Goal: Task Accomplishment & Management: Use online tool/utility

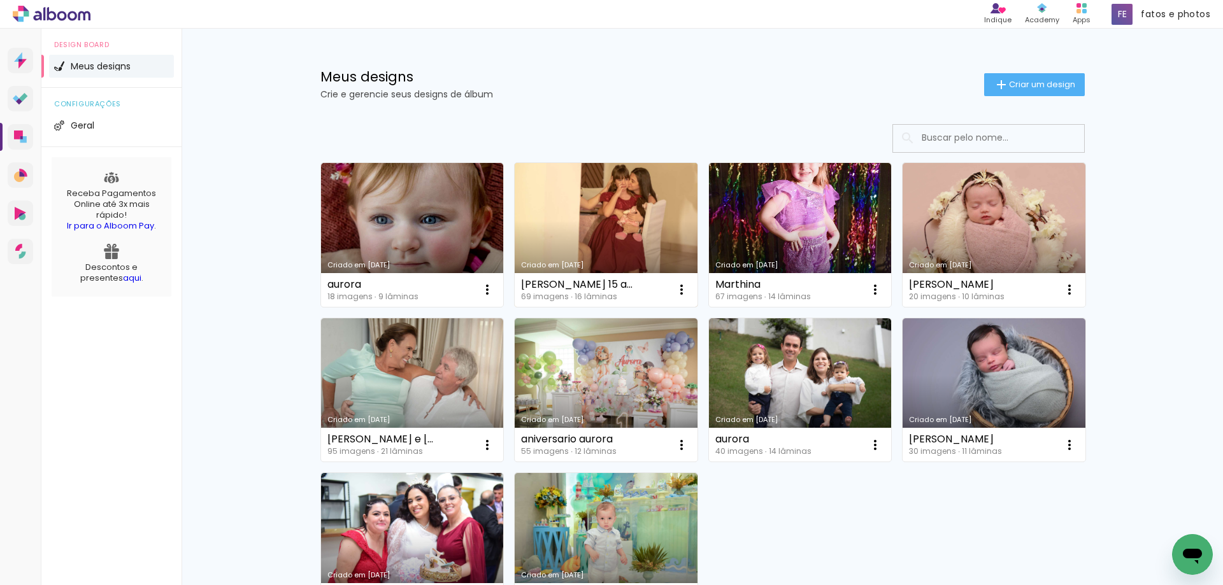
scroll to position [64, 0]
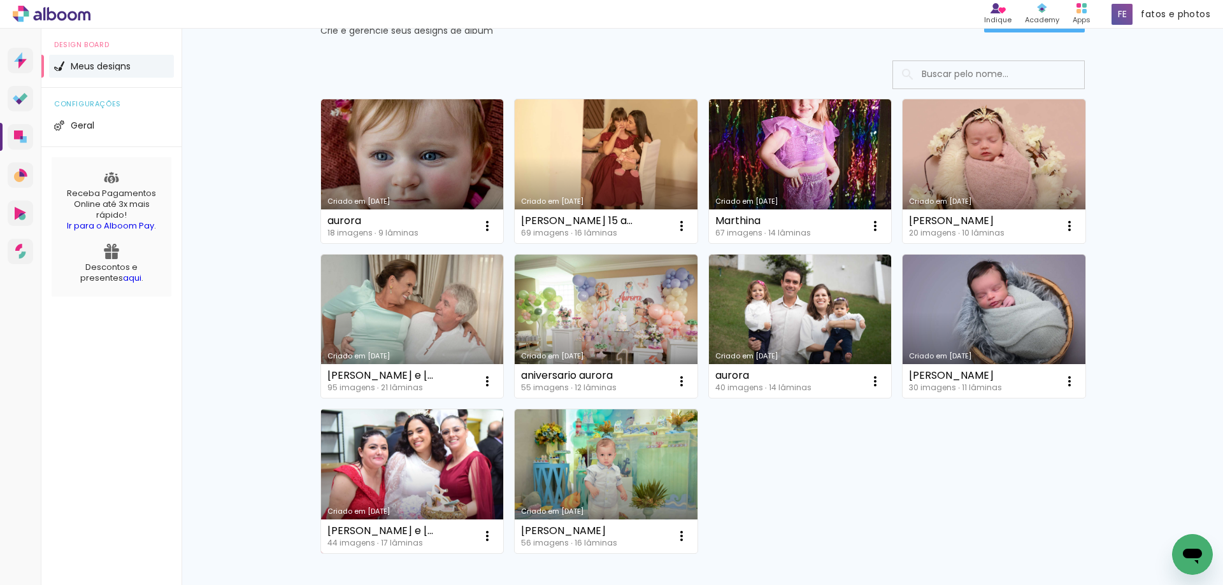
click at [425, 450] on link "Criado em [DATE]" at bounding box center [412, 482] width 183 height 144
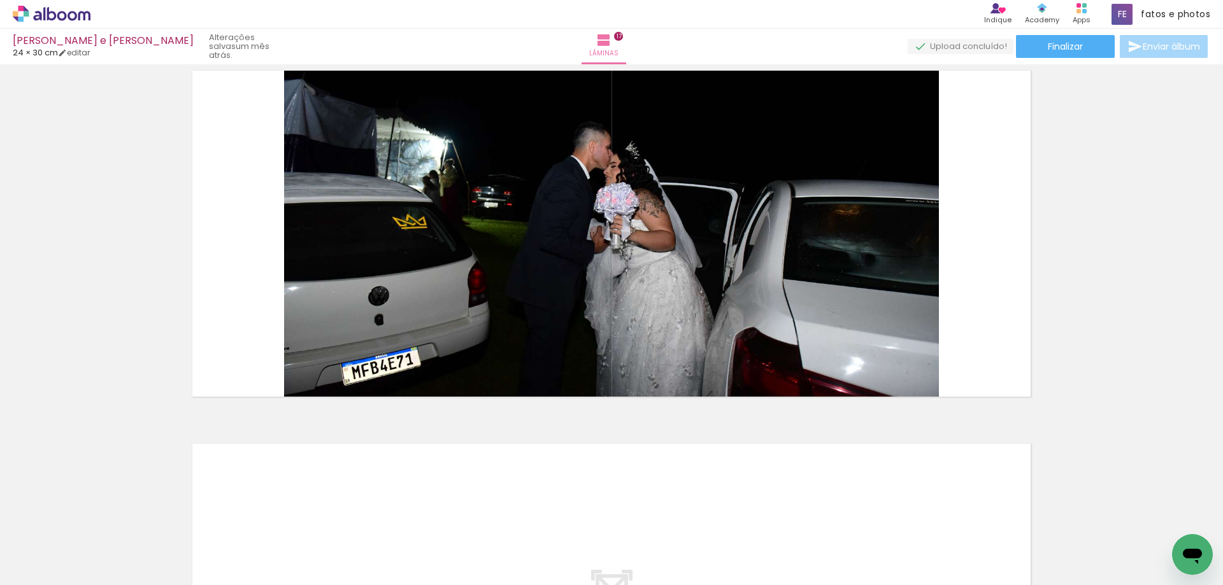
scroll to position [6008, 0]
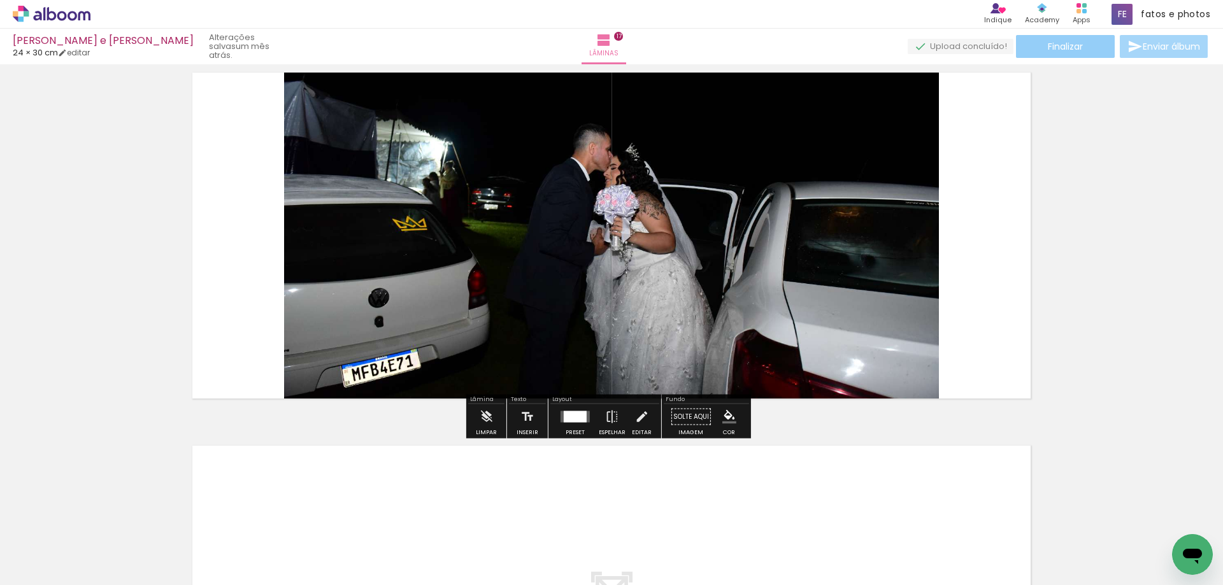
click at [1060, 48] on span "Finalizar" at bounding box center [1065, 46] width 35 height 9
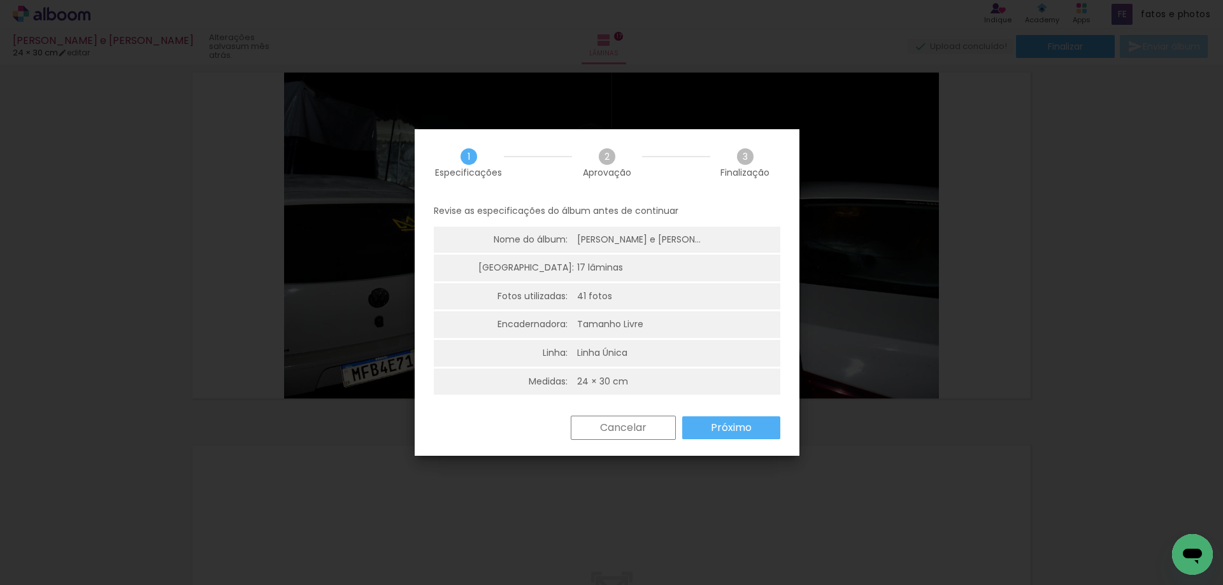
click at [0, 0] on slot "Próximo" at bounding box center [0, 0] width 0 height 0
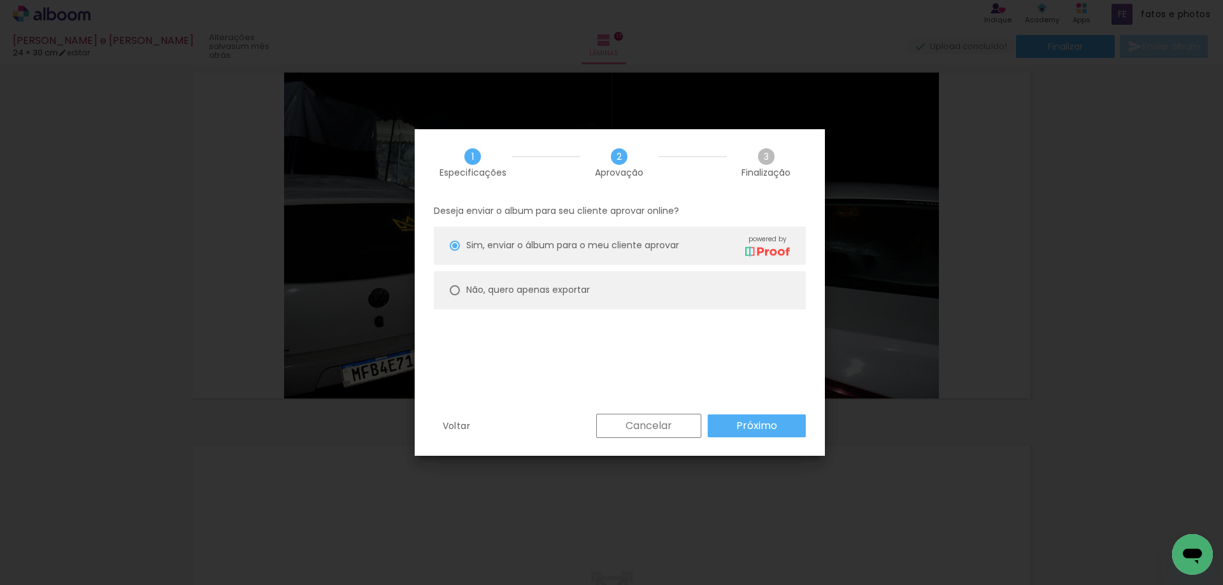
click at [0, 0] on slot "Não, quero apenas exportar" at bounding box center [0, 0] width 0 height 0
type paper-radio-button "on"
click at [0, 0] on slot "Próximo" at bounding box center [0, 0] width 0 height 0
type input "Alta, 300 DPI"
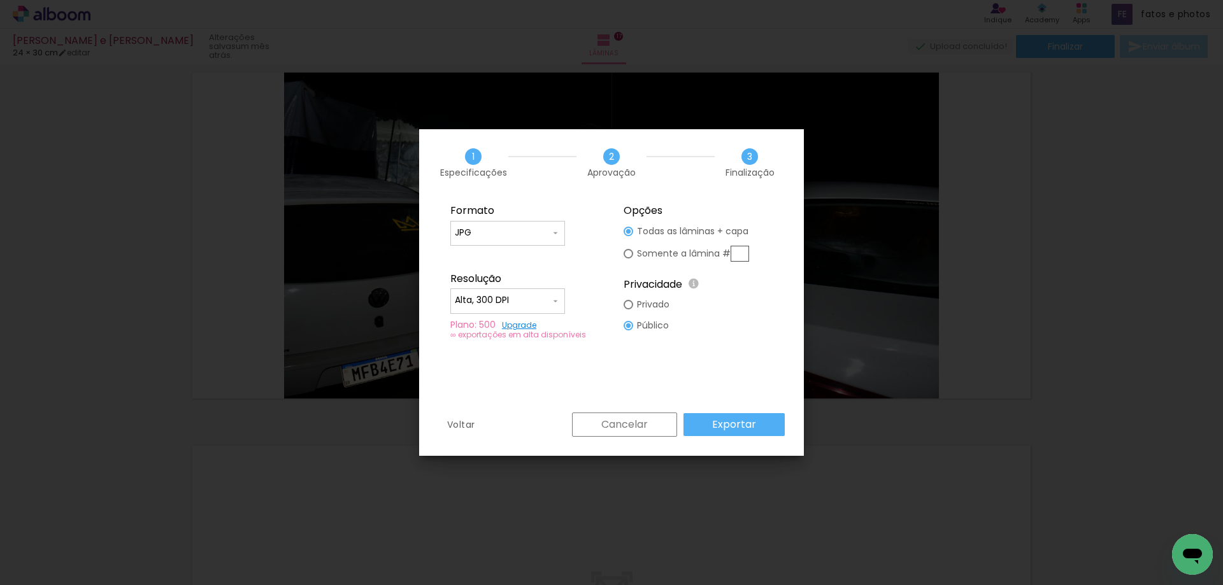
click at [760, 426] on paper-button "Exportar" at bounding box center [733, 424] width 101 height 23
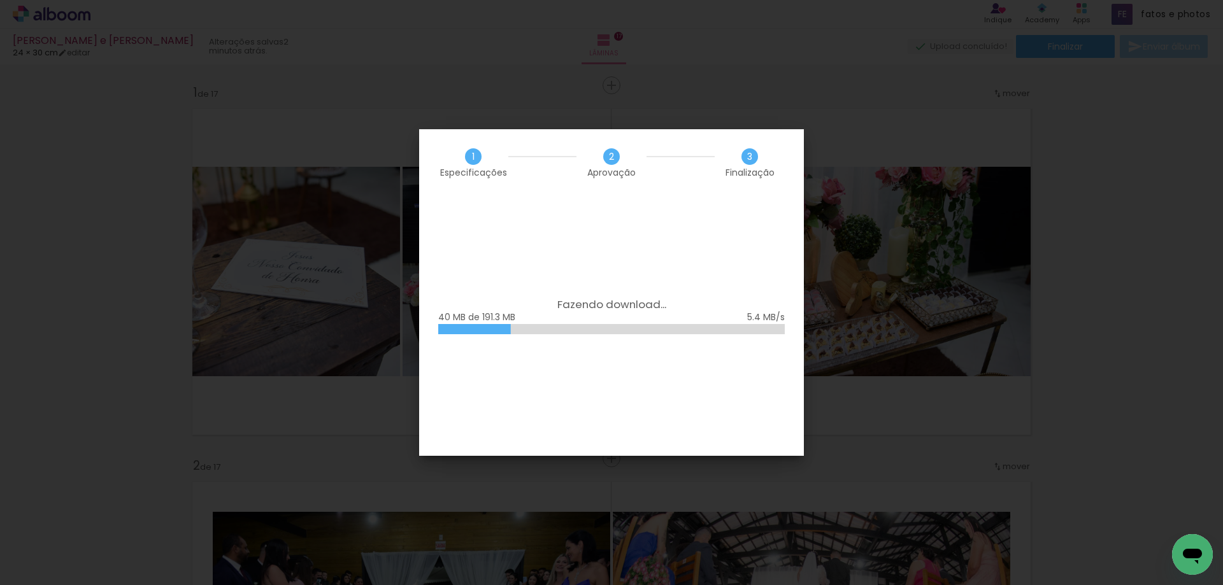
scroll to position [6008, 0]
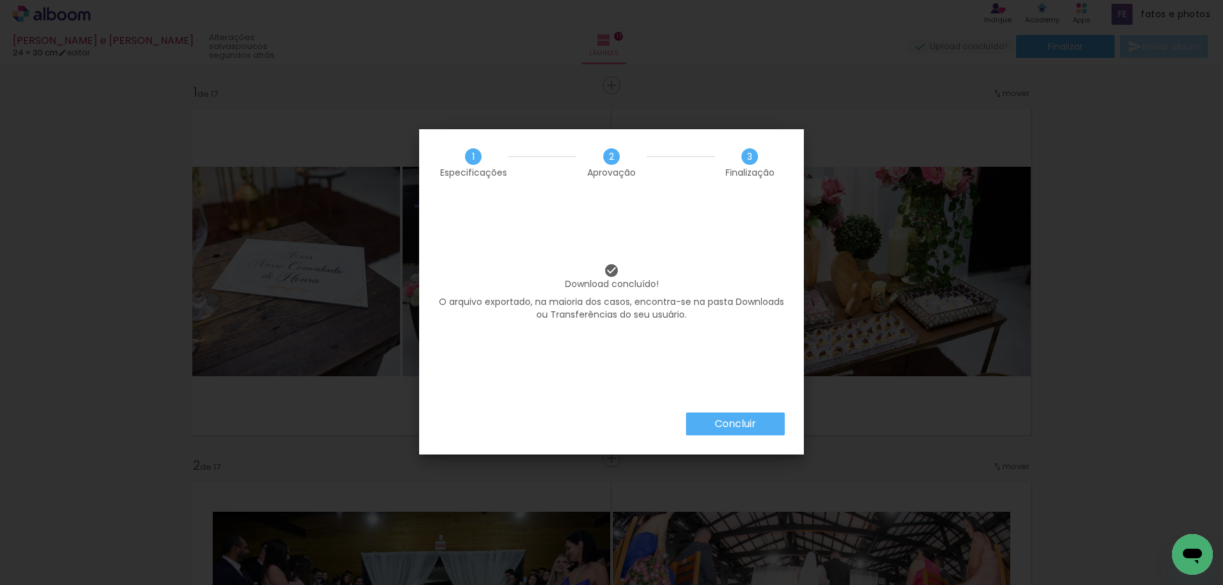
scroll to position [6008, 0]
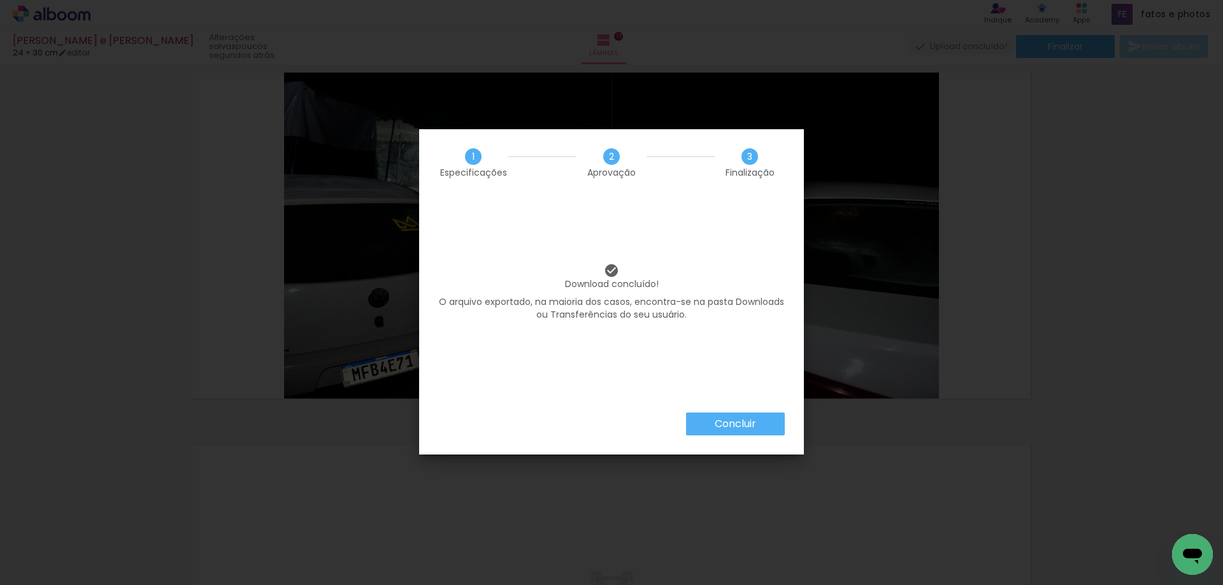
click at [0, 0] on slot "Concluir" at bounding box center [0, 0] width 0 height 0
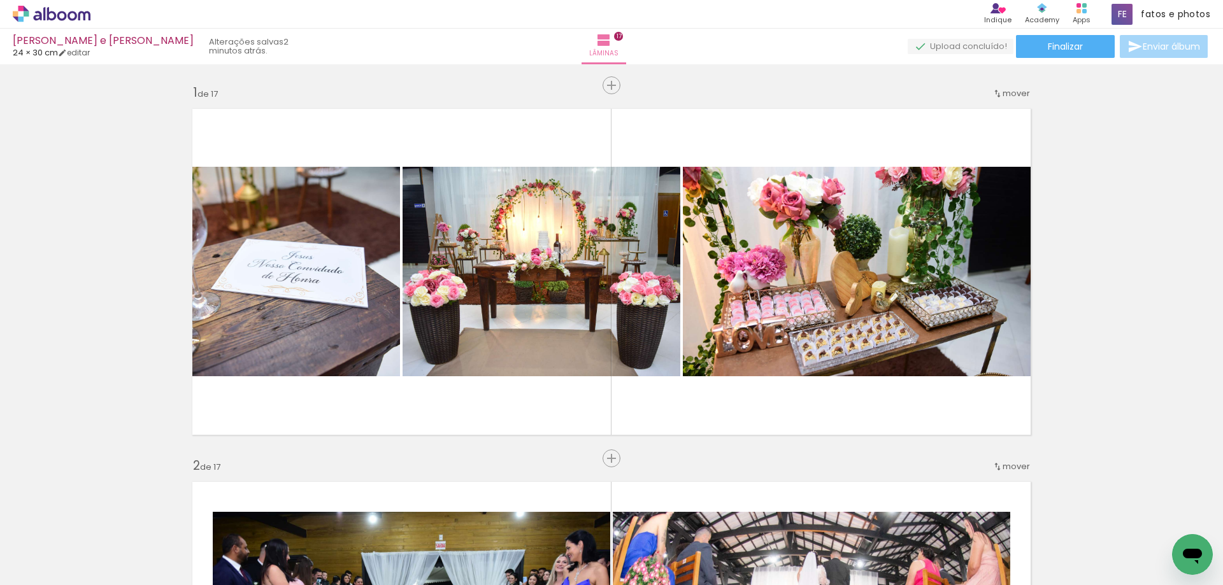
scroll to position [6008, 0]
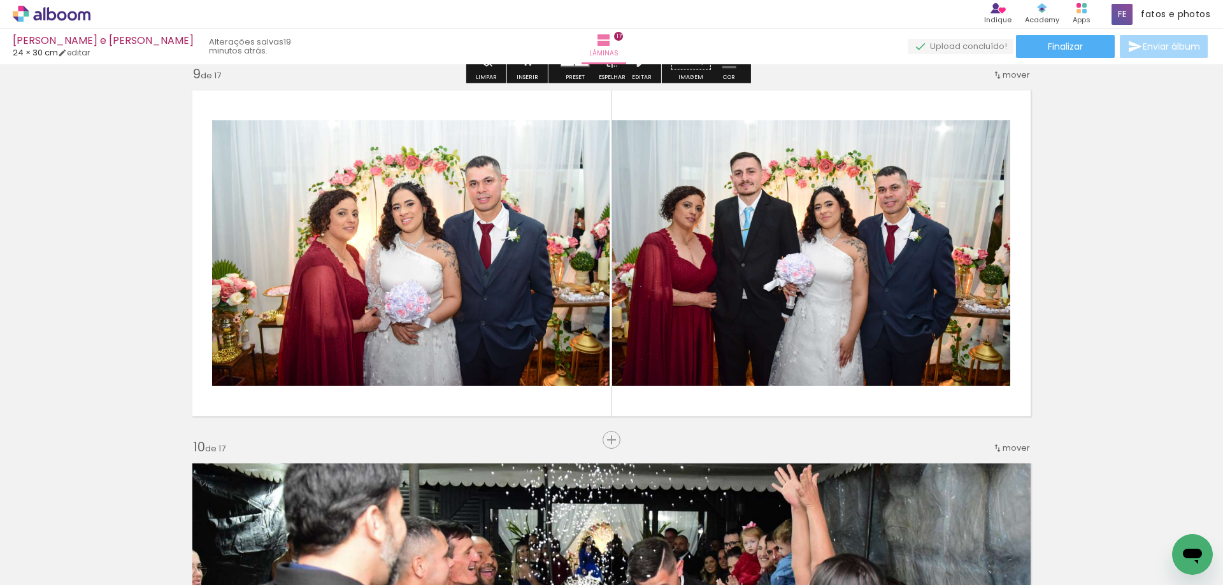
scroll to position [3015, 0]
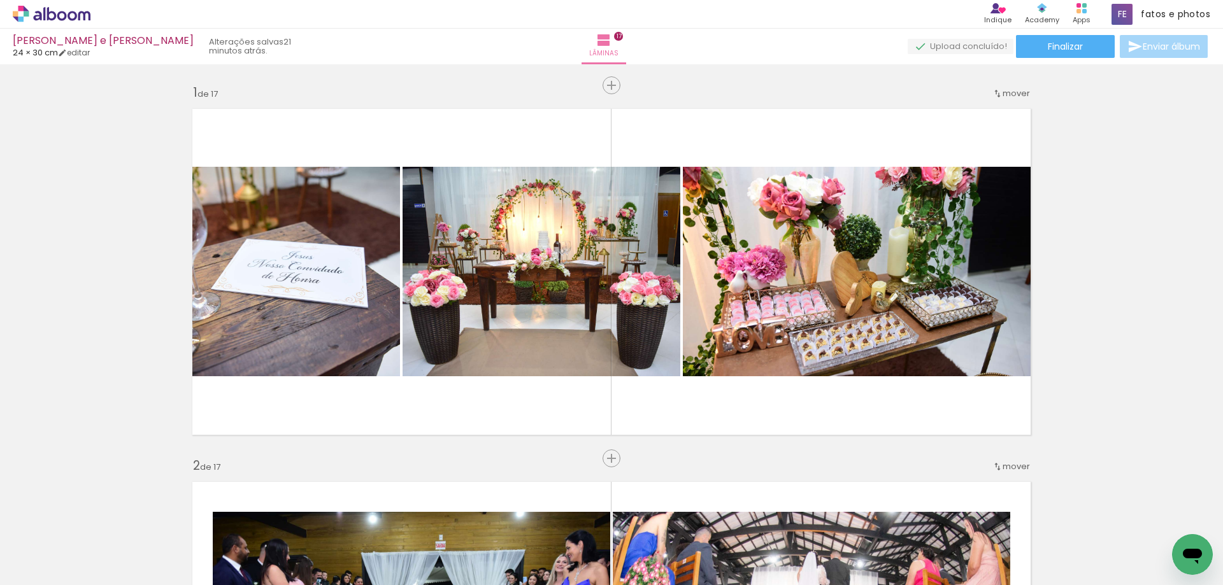
scroll to position [3015, 0]
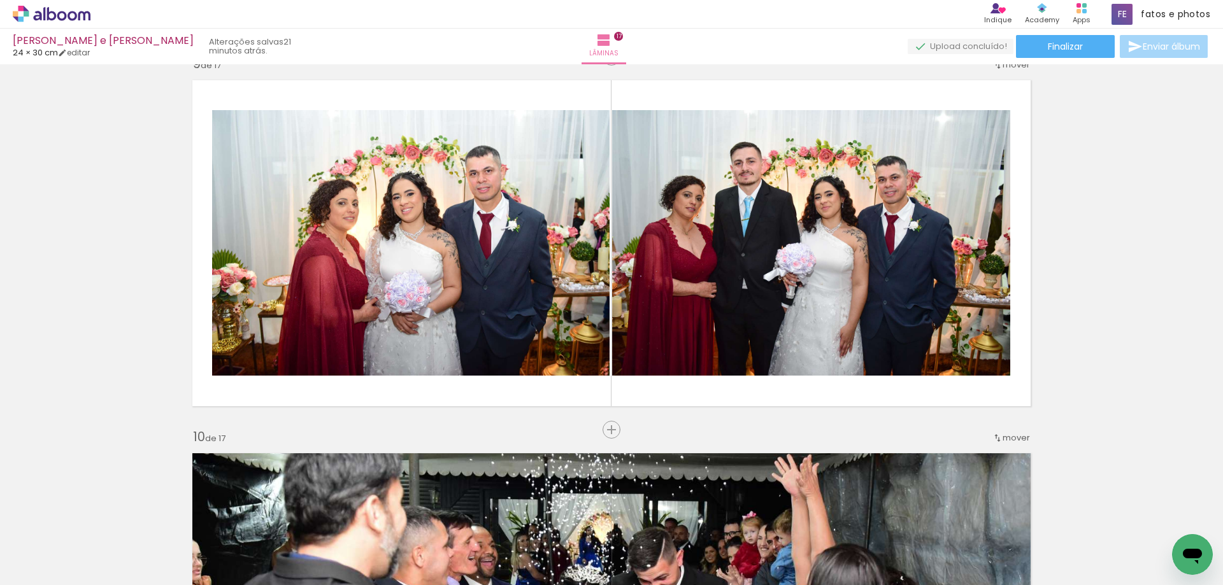
click at [40, 569] on span "Adicionar Fotos" at bounding box center [45, 568] width 38 height 14
click at [0, 0] on input "file" at bounding box center [0, 0] width 0 height 0
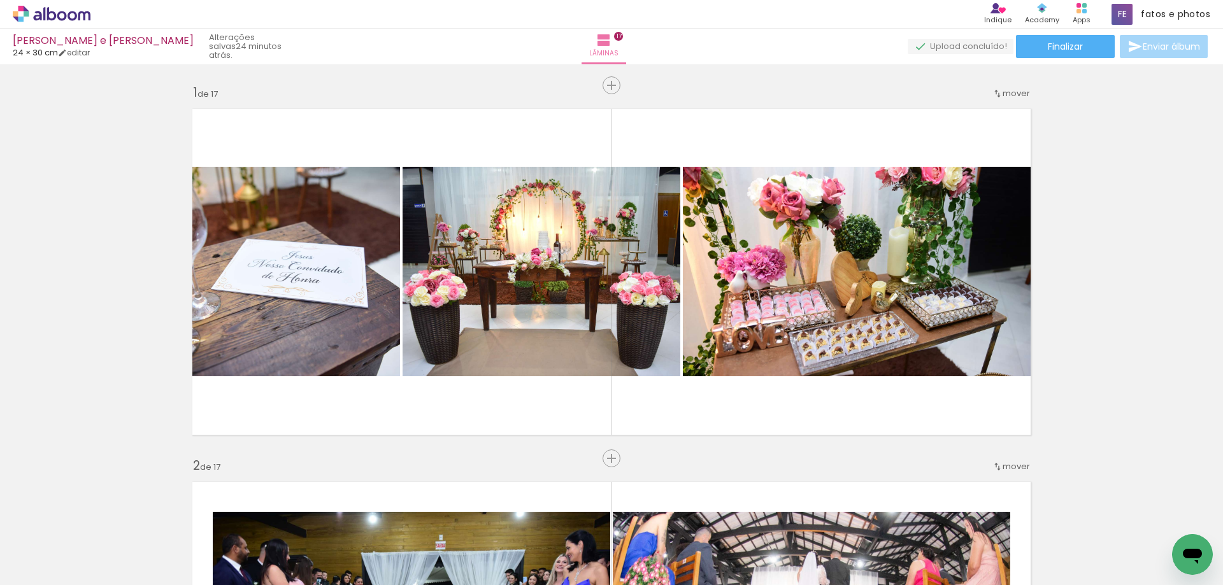
scroll to position [3015, 0]
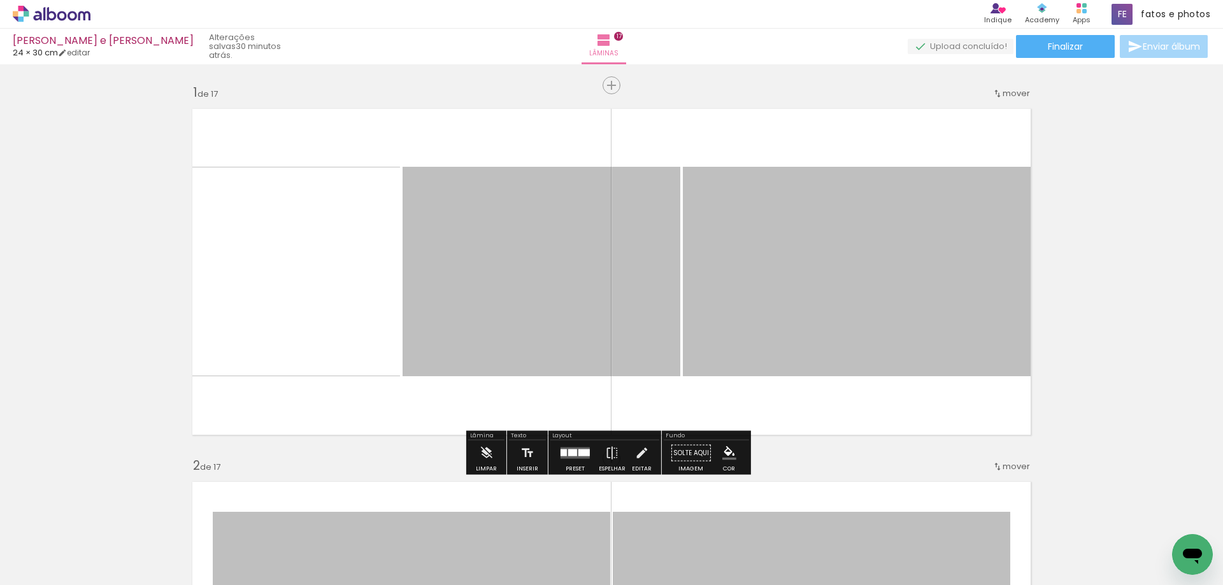
click at [51, 6] on icon at bounding box center [52, 14] width 78 height 17
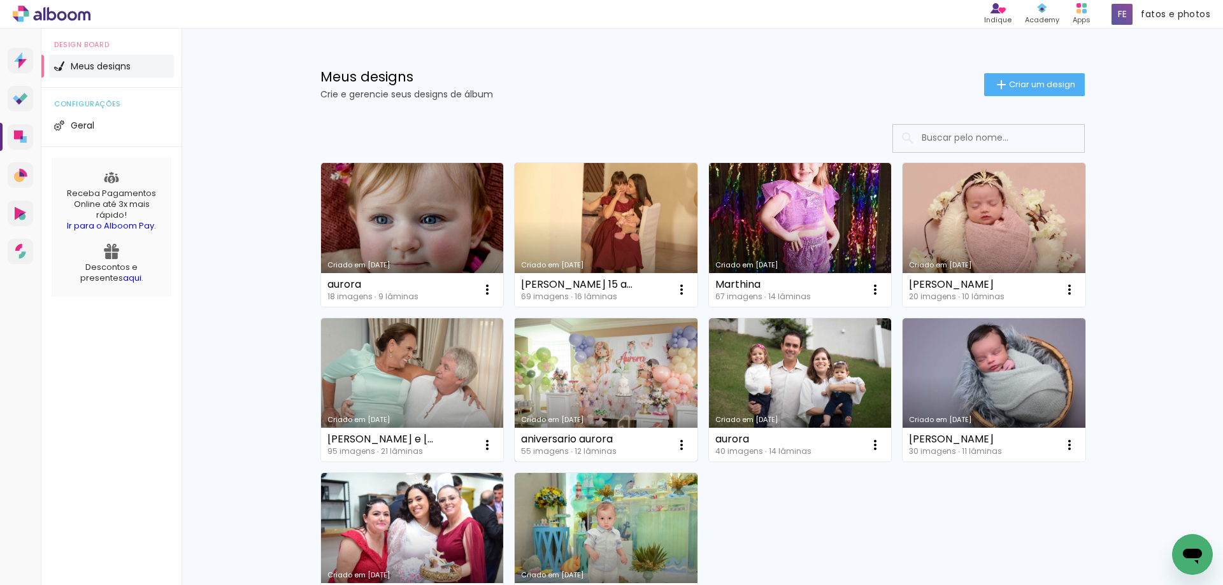
scroll to position [64, 0]
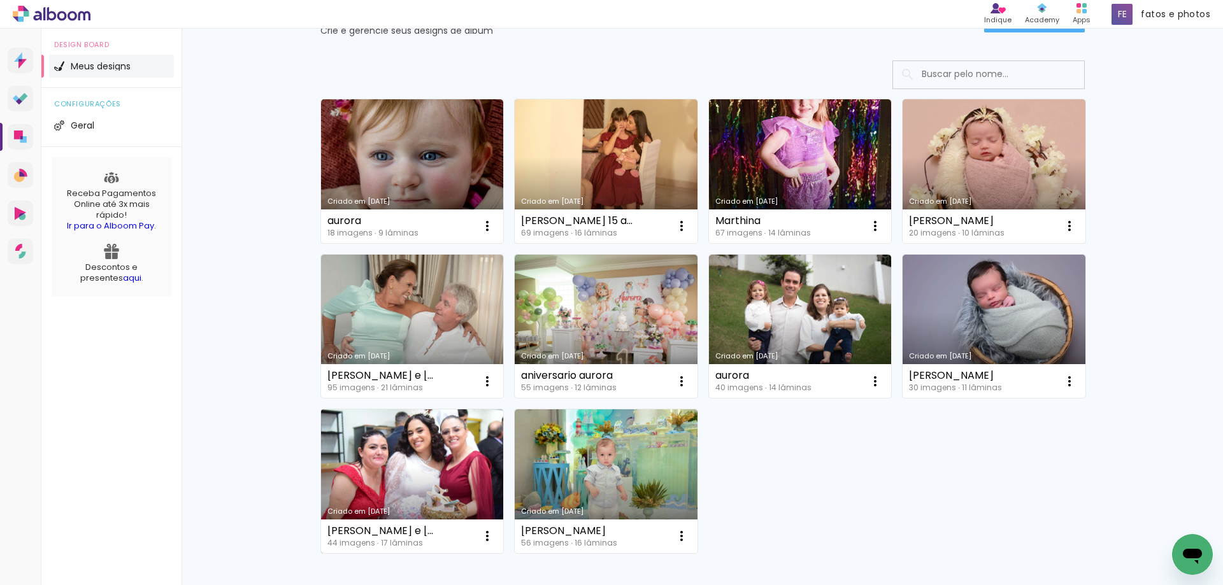
click at [416, 456] on link "Criado em [DATE]" at bounding box center [412, 482] width 183 height 144
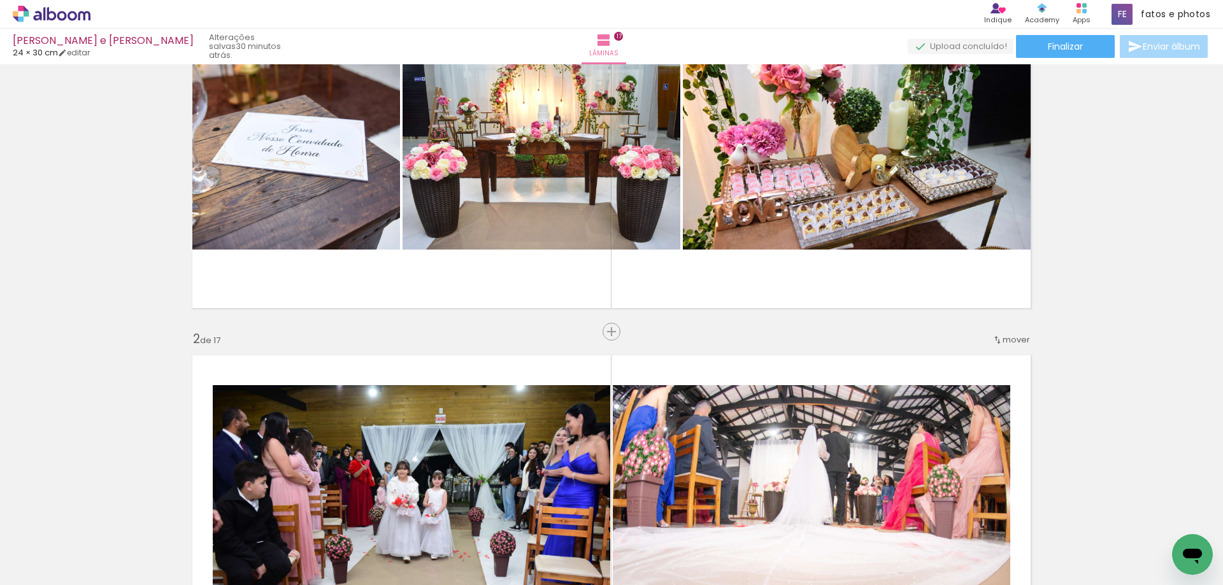
scroll to position [127, 0]
click at [38, 568] on span "Adicionar Fotos" at bounding box center [45, 568] width 38 height 14
click at [0, 0] on input "file" at bounding box center [0, 0] width 0 height 0
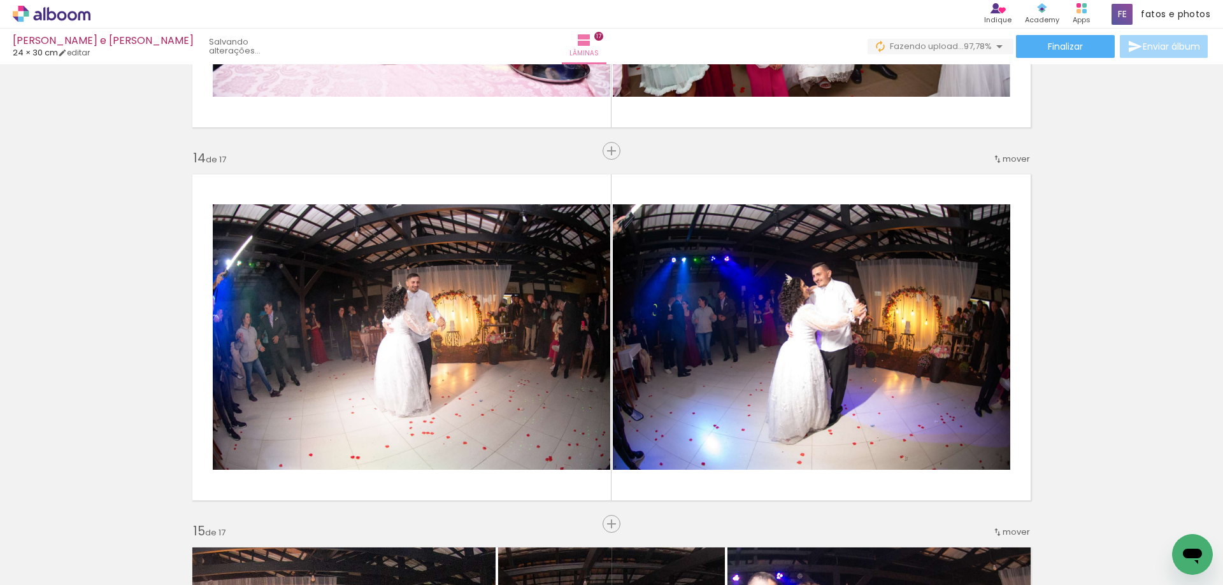
scroll to position [4586, 0]
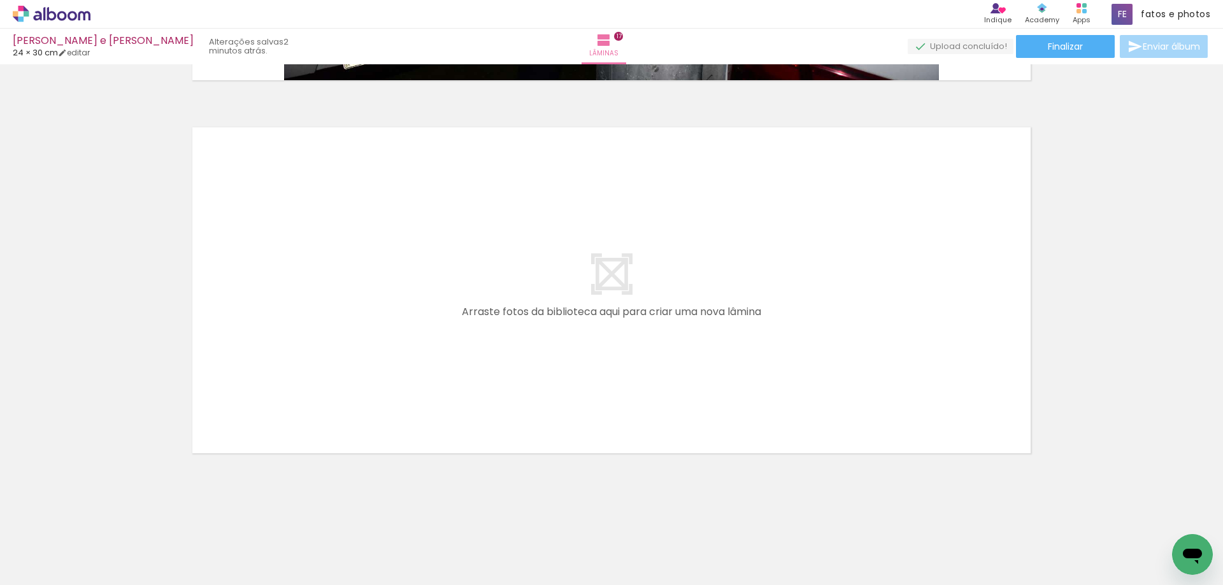
scroll to position [0, 2095]
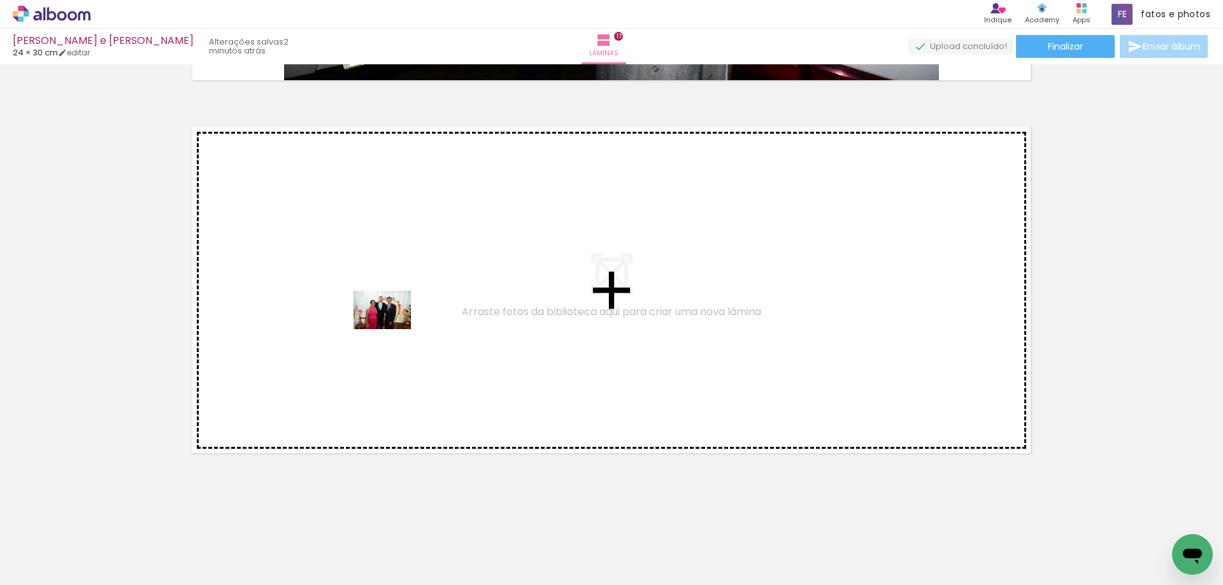
drag, startPoint x: 1159, startPoint y: 547, endPoint x: 392, endPoint y: 329, distance: 797.2
click at [392, 329] on quentale-workspace at bounding box center [611, 292] width 1223 height 585
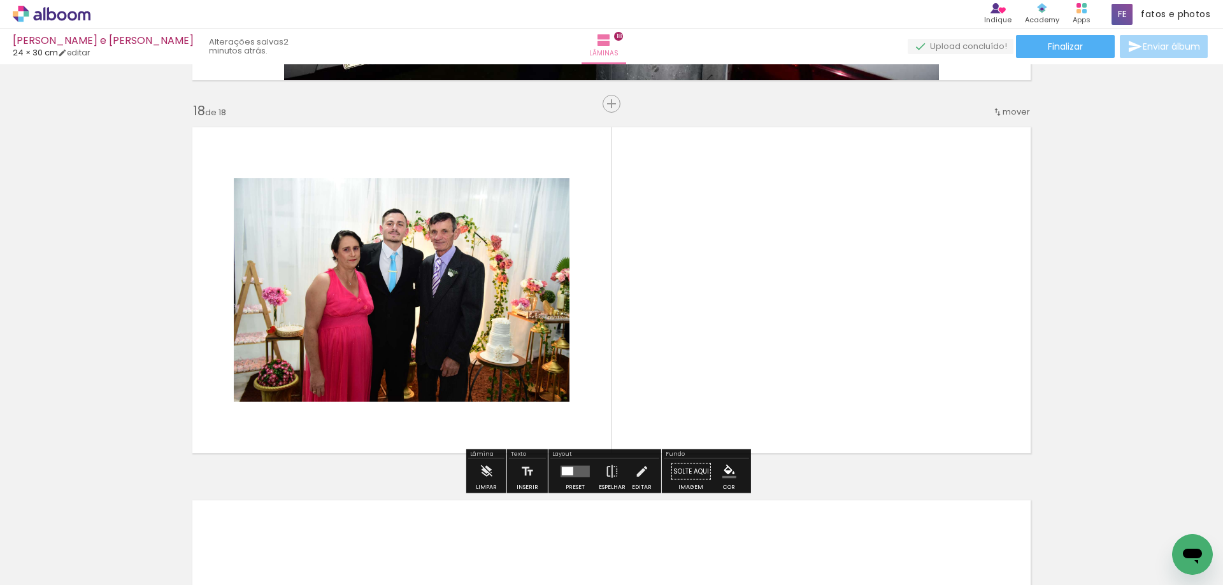
scroll to position [6332, 0]
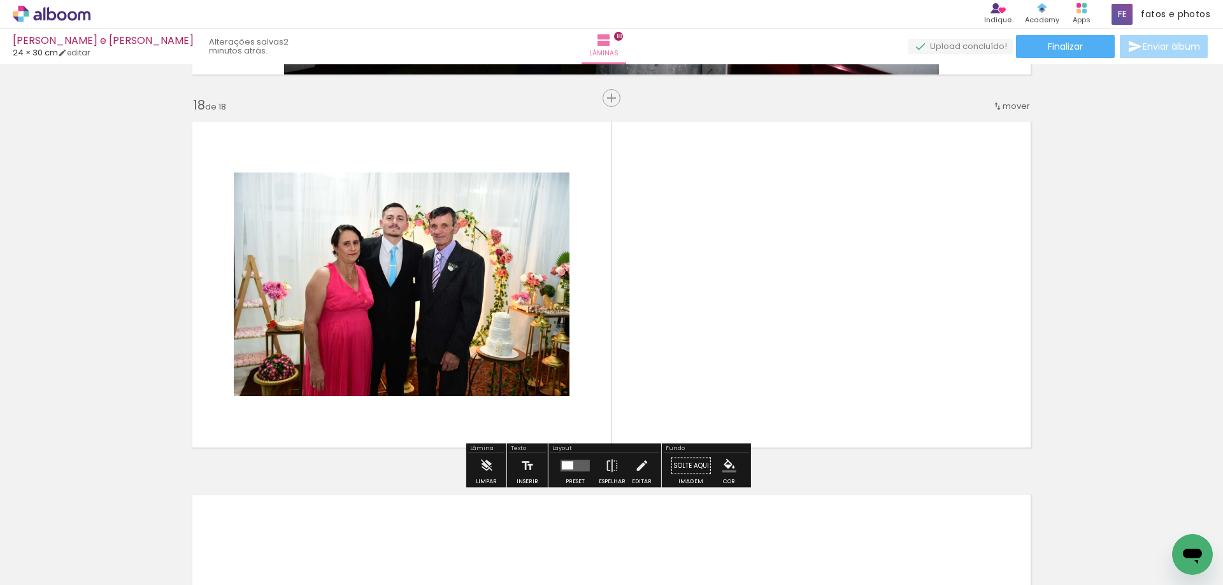
click at [443, 322] on quentale-photo at bounding box center [402, 285] width 336 height 224
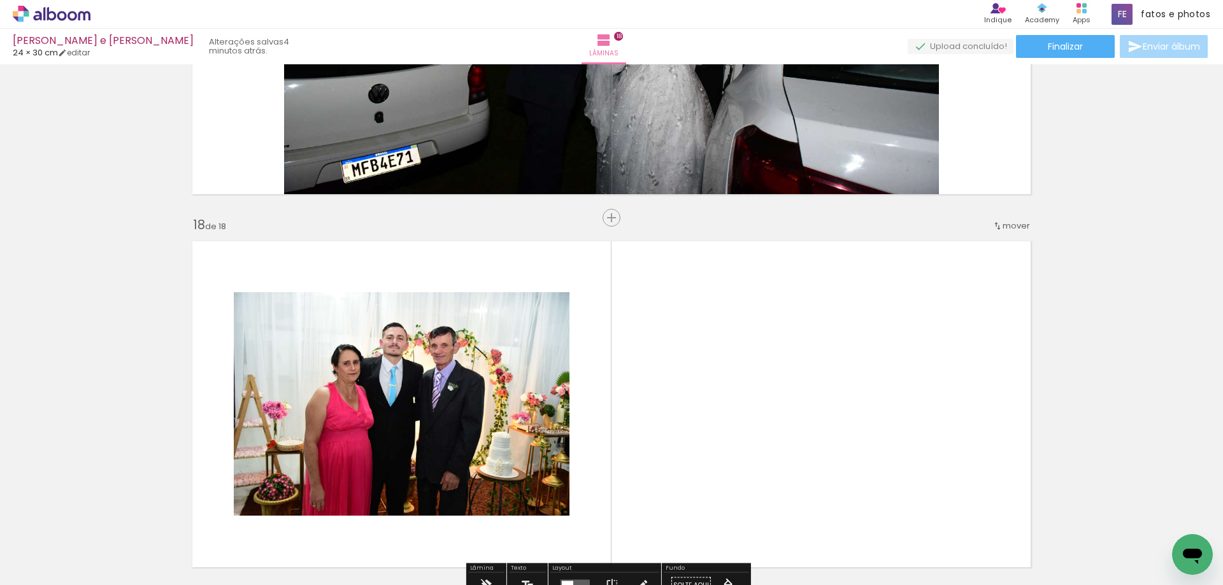
scroll to position [6205, 0]
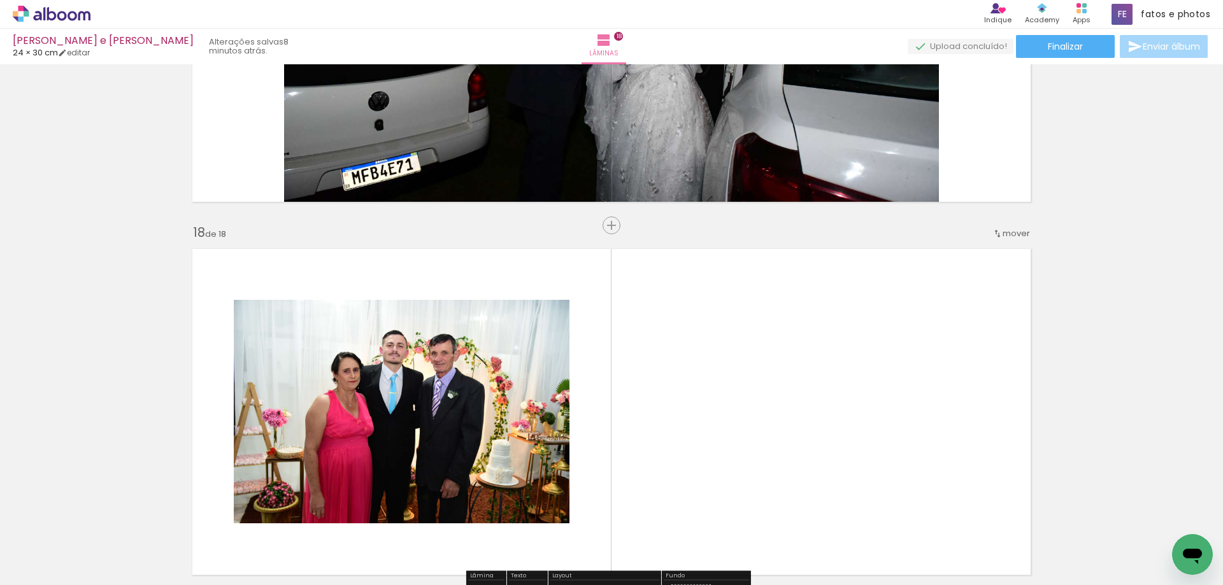
scroll to position [0, 2095]
click at [32, 573] on span "Adicionar Fotos" at bounding box center [45, 568] width 38 height 14
click at [0, 0] on input "file" at bounding box center [0, 0] width 0 height 0
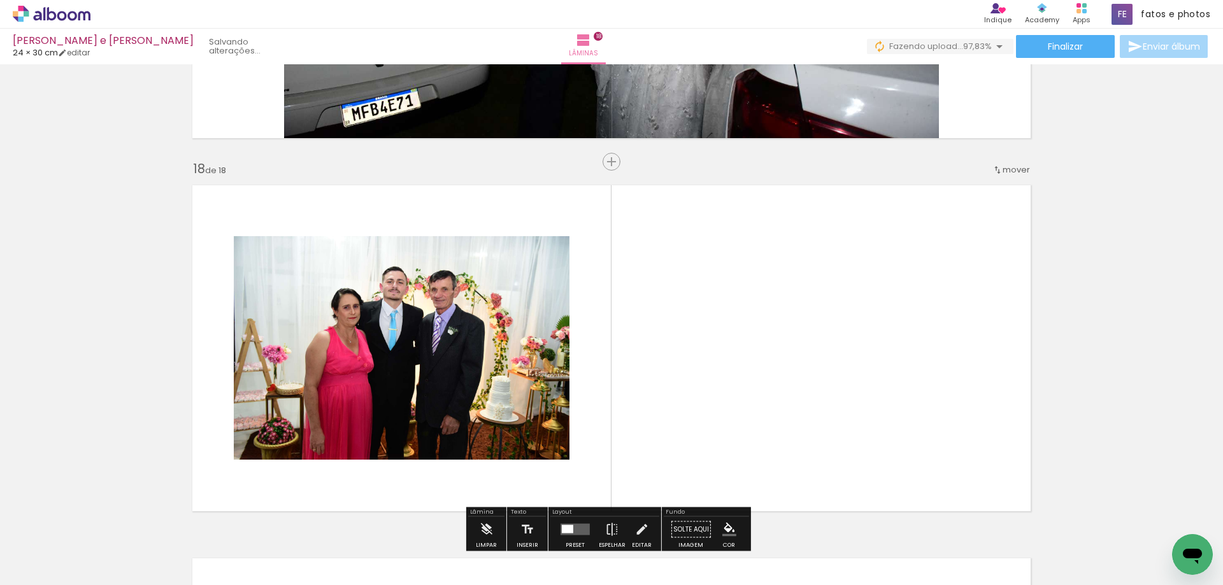
scroll to position [0, 2167]
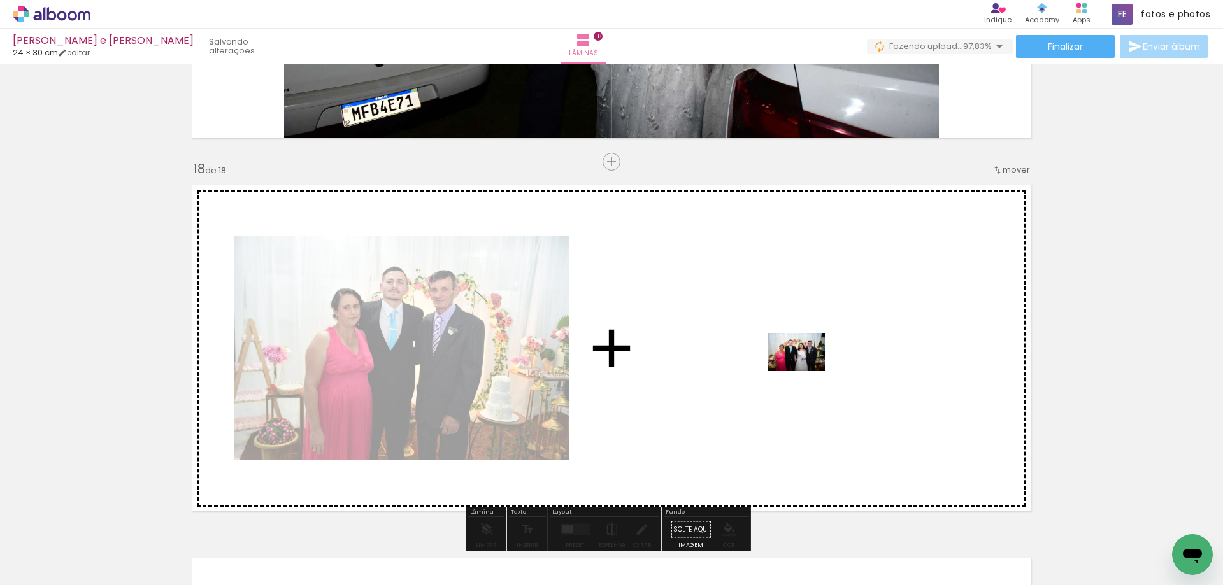
drag, startPoint x: 1162, startPoint y: 549, endPoint x: 806, endPoint y: 371, distance: 397.9
click at [806, 371] on quentale-workspace at bounding box center [611, 292] width 1223 height 585
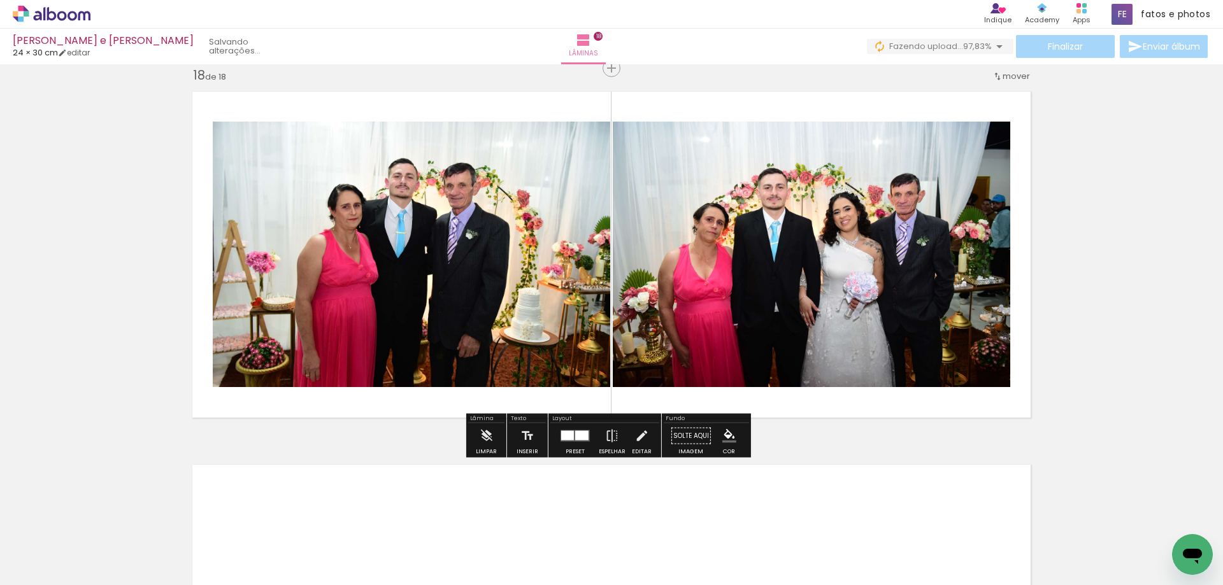
scroll to position [6332, 0]
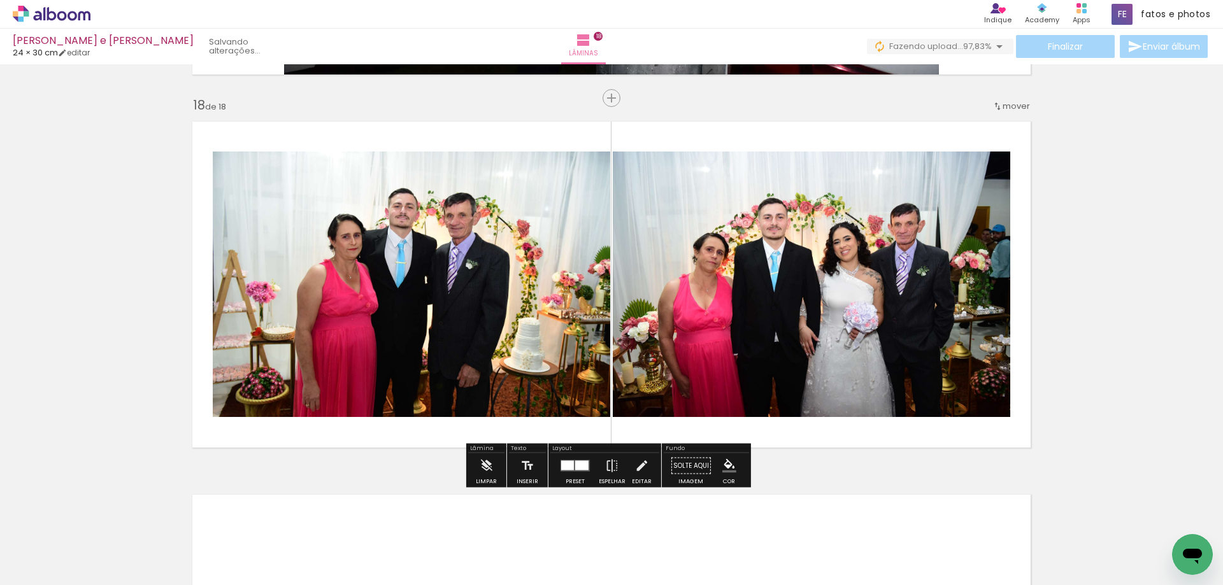
click at [786, 356] on quentale-photo at bounding box center [811, 285] width 397 height 266
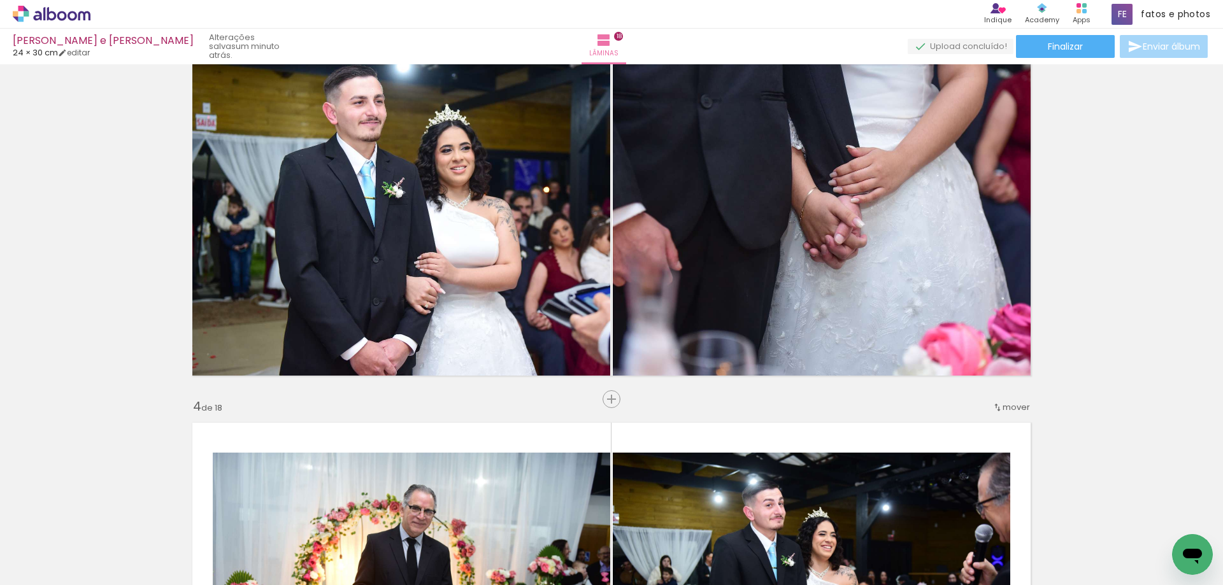
scroll to position [806, 0]
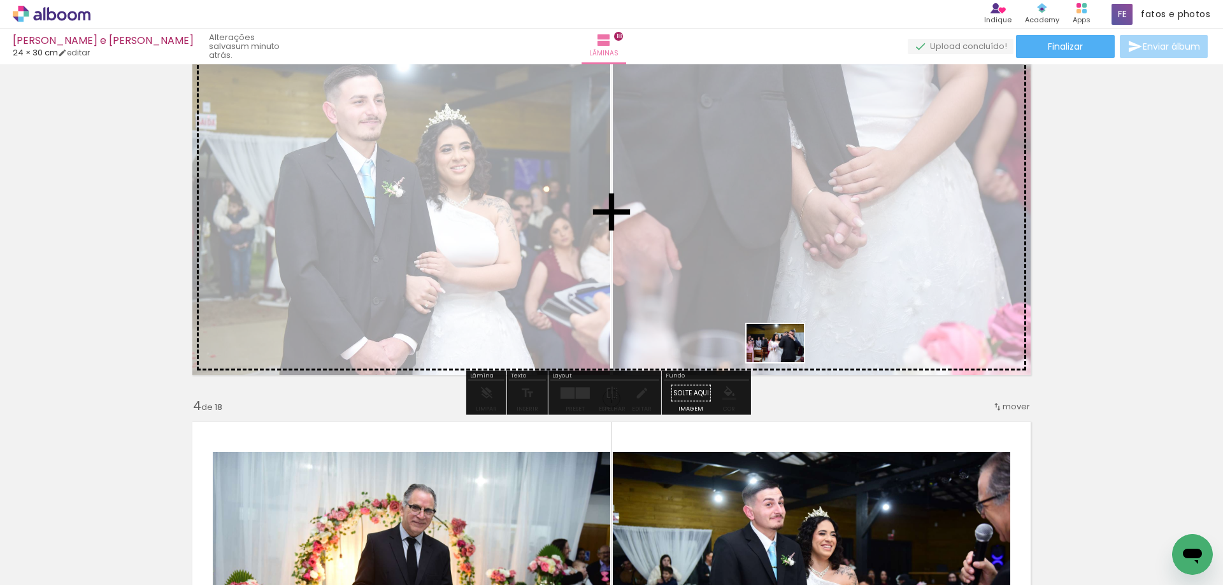
drag, startPoint x: 766, startPoint y: 538, endPoint x: 785, endPoint y: 362, distance: 176.2
click at [785, 362] on quentale-workspace at bounding box center [611, 292] width 1223 height 585
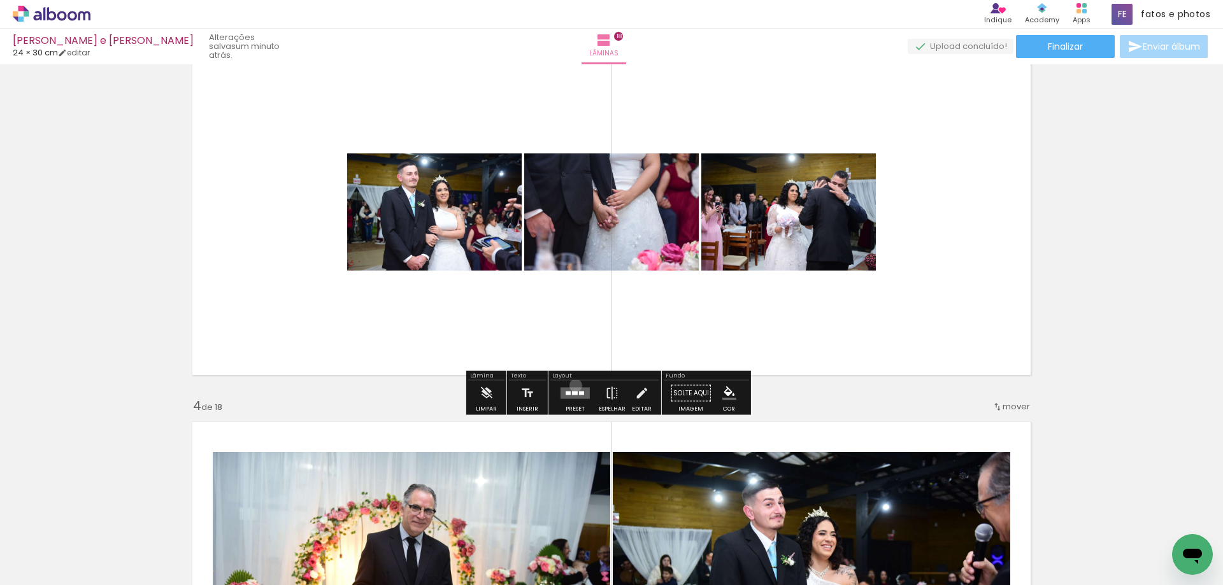
click at [573, 385] on div at bounding box center [575, 393] width 34 height 25
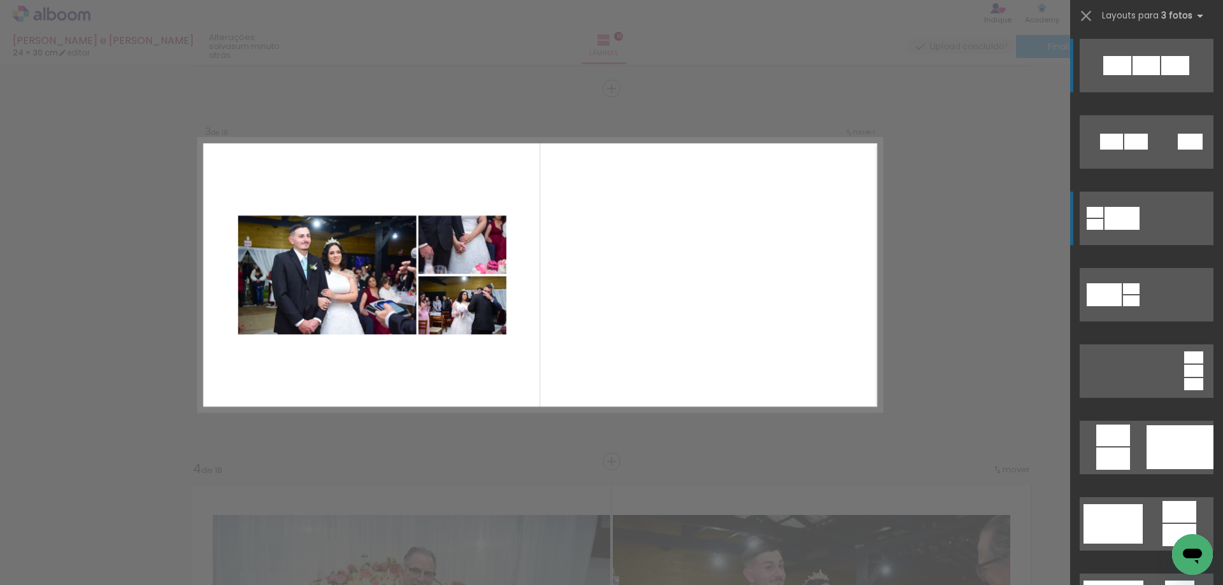
scroll to position [734, 0]
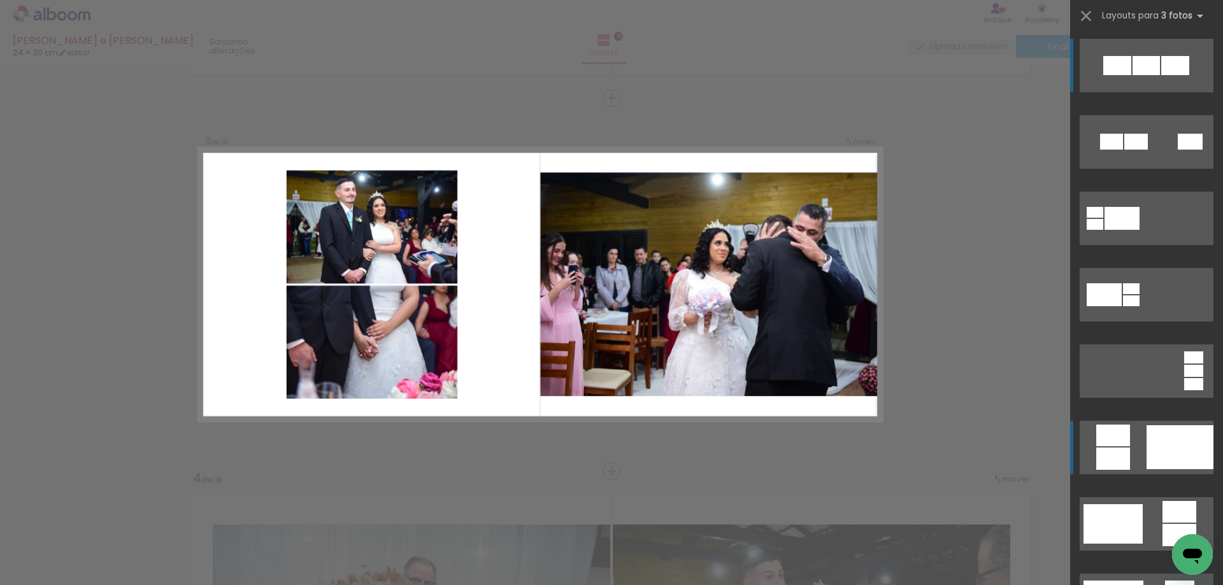
click at [1166, 445] on div at bounding box center [1179, 447] width 67 height 44
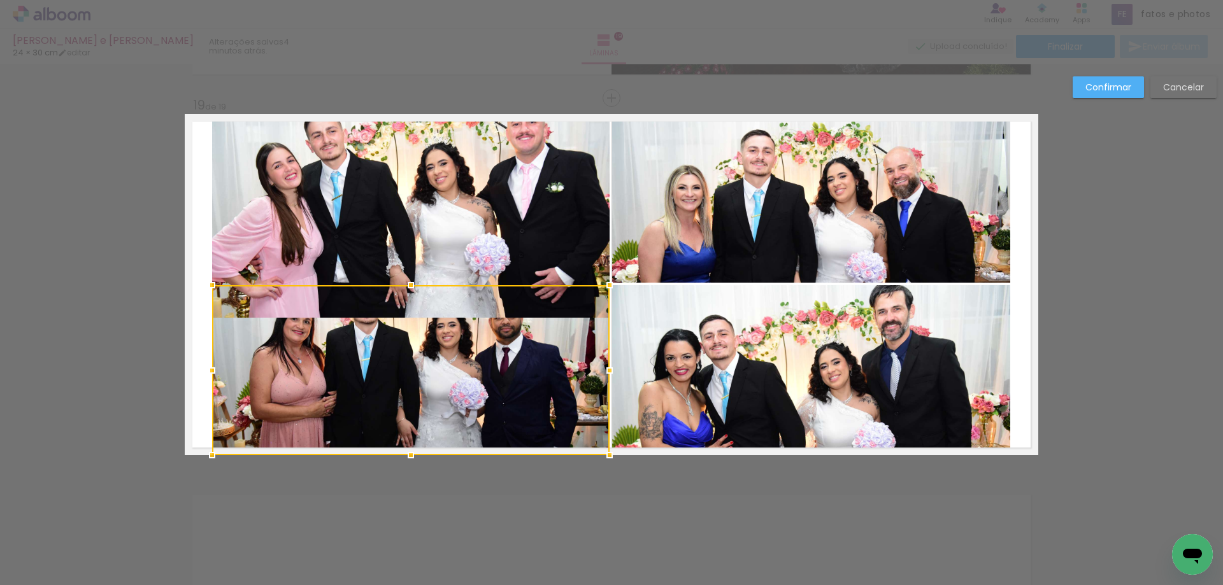
scroll to position [0, 2666]
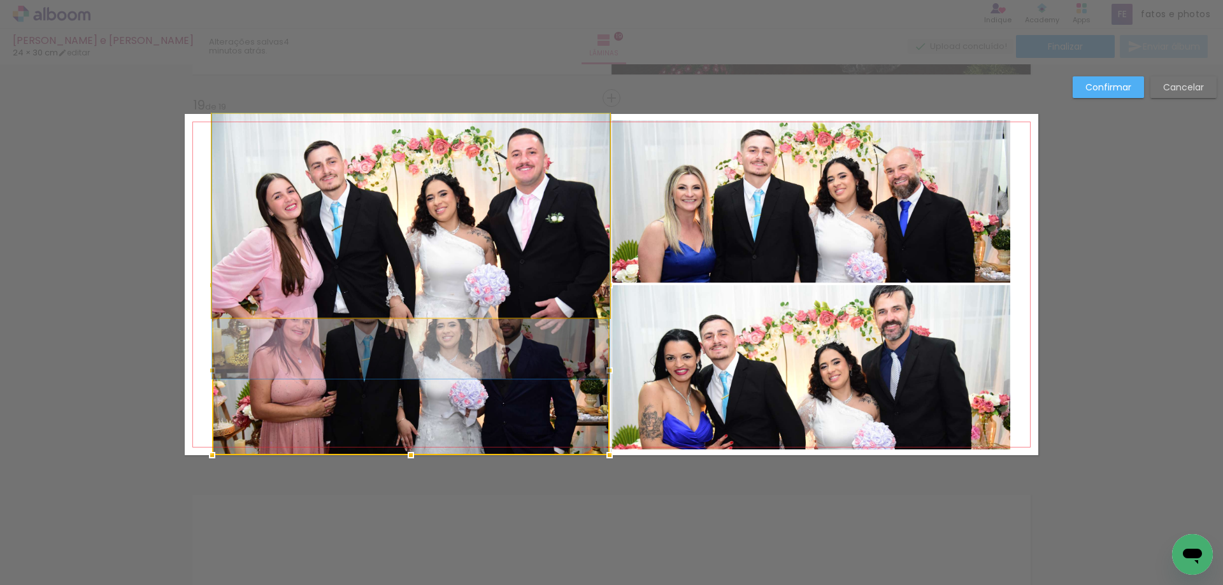
drag, startPoint x: 444, startPoint y: 193, endPoint x: 444, endPoint y: 224, distance: 30.6
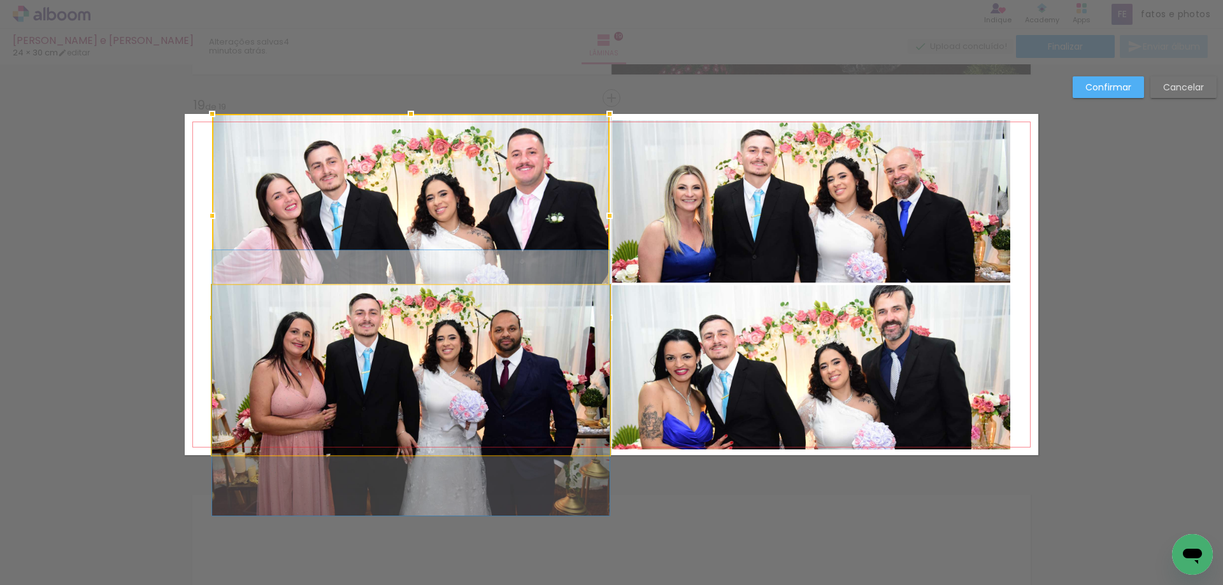
drag, startPoint x: 465, startPoint y: 399, endPoint x: 465, endPoint y: 412, distance: 12.7
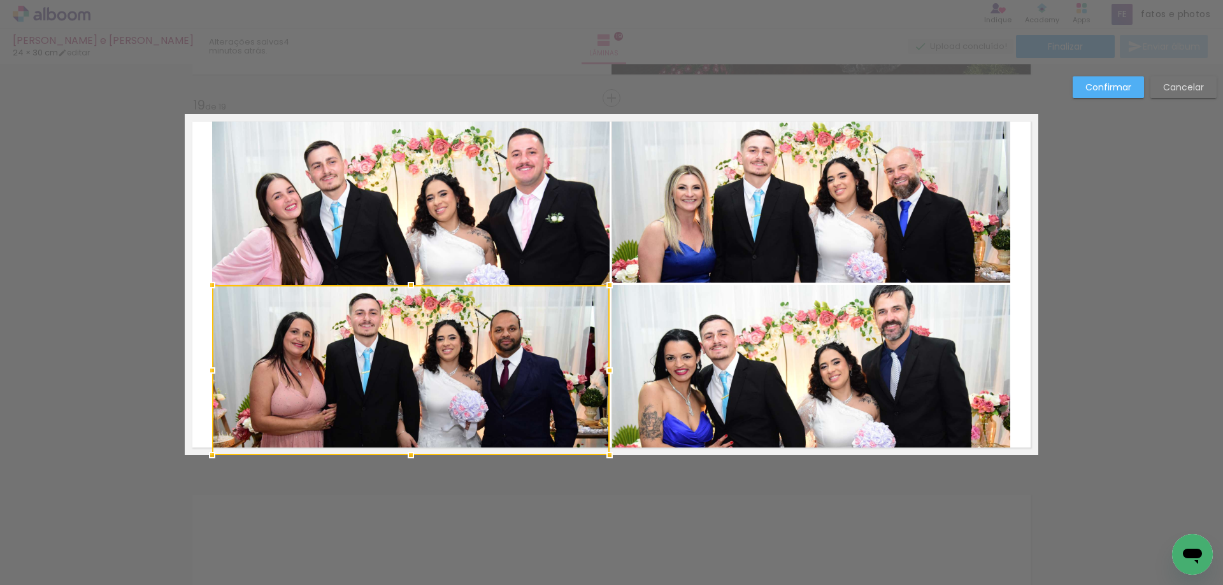
click at [706, 452] on quentale-layouter at bounding box center [611, 284] width 853 height 341
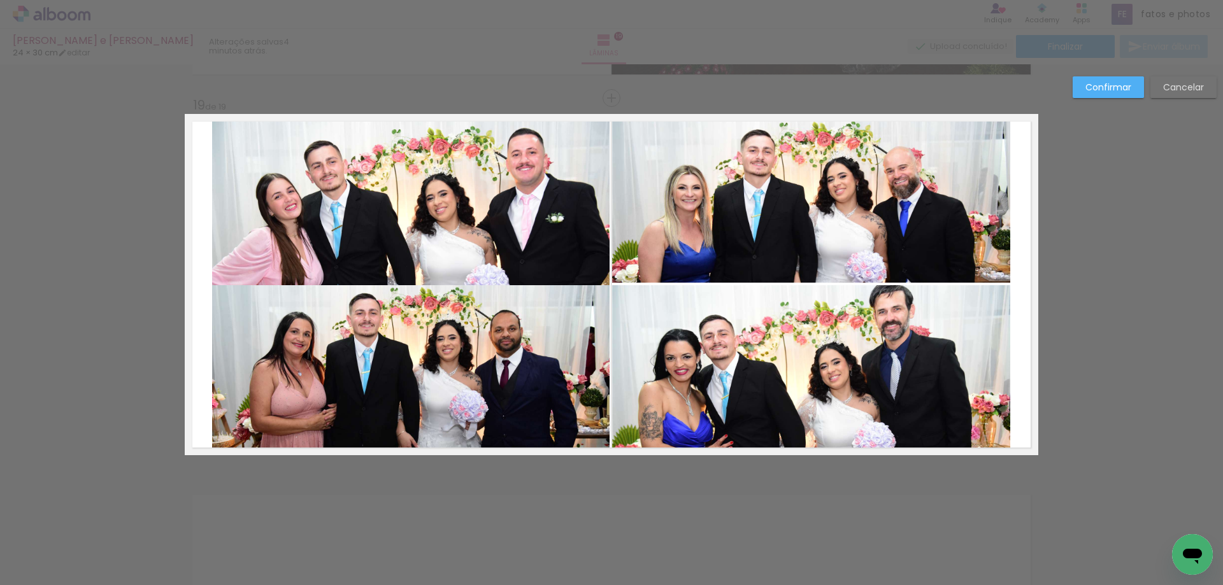
click at [0, 0] on slot "Confirmar" at bounding box center [0, 0] width 0 height 0
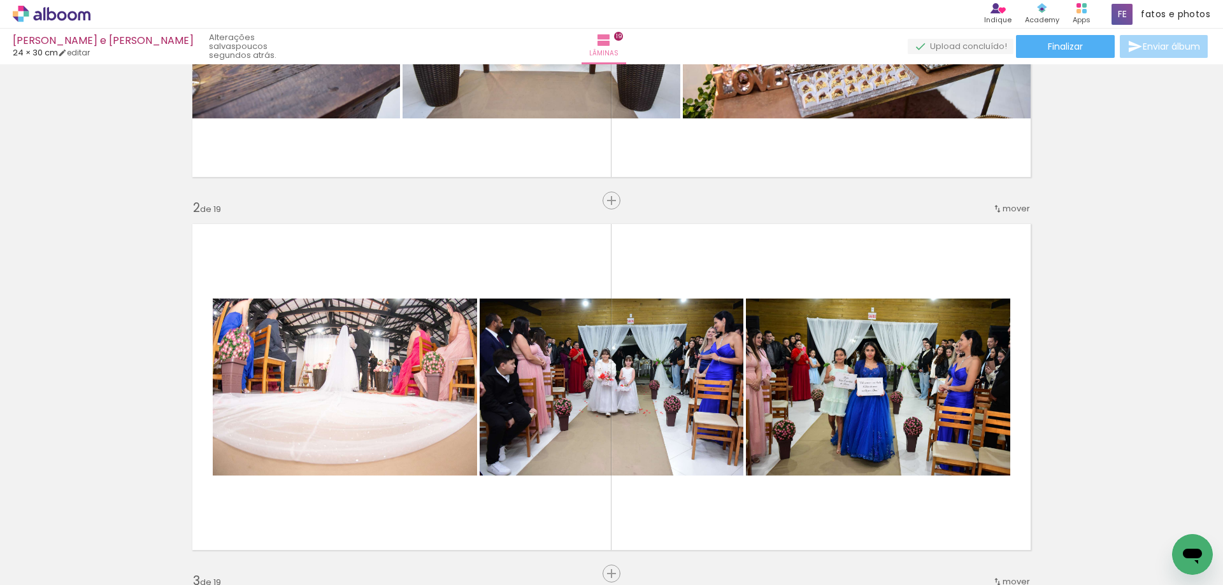
scroll to position [0, 0]
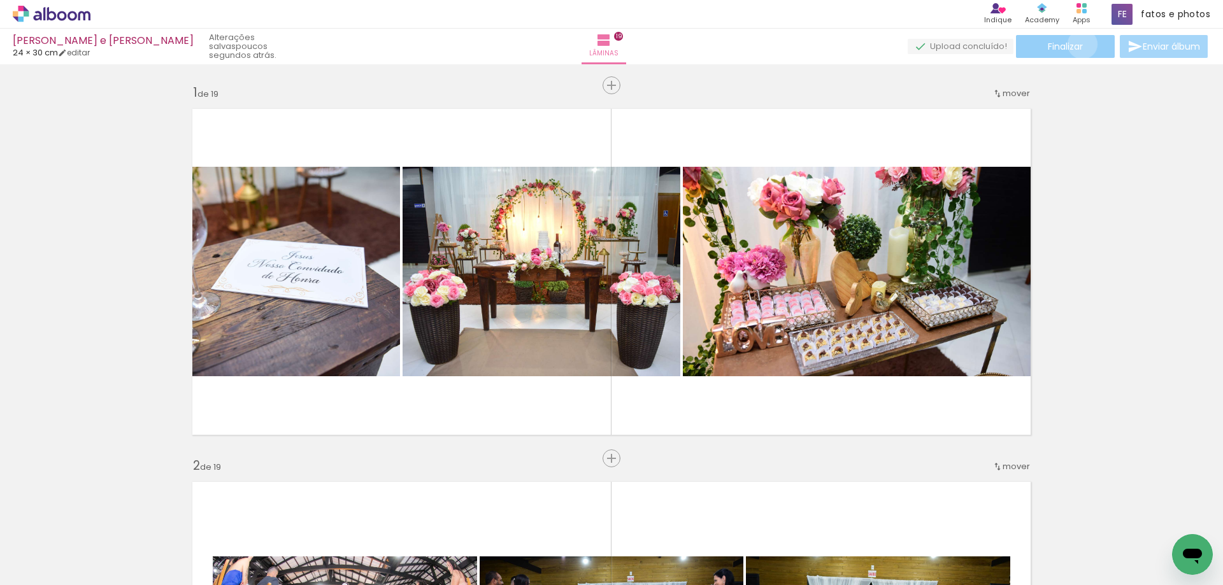
click at [1078, 44] on span "Finalizar" at bounding box center [1065, 46] width 35 height 9
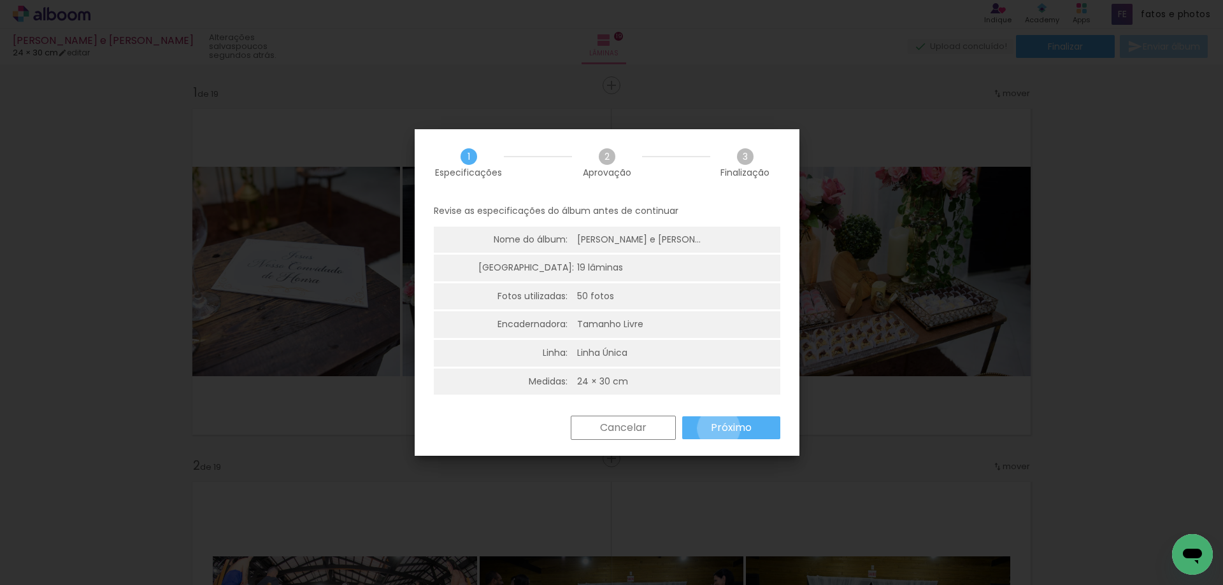
click at [0, 0] on slot "Próximo" at bounding box center [0, 0] width 0 height 0
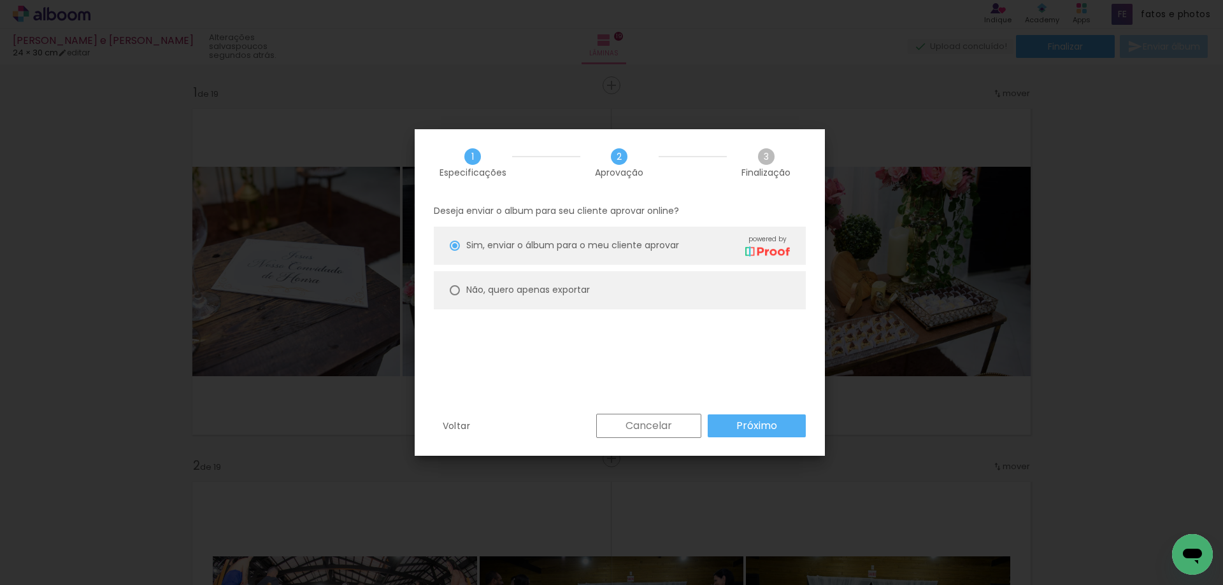
click at [0, 0] on slot "Não, quero apenas exportar" at bounding box center [0, 0] width 0 height 0
type paper-radio-button "on"
click at [0, 0] on slot "Próximo" at bounding box center [0, 0] width 0 height 0
type input "Alta, 300 DPI"
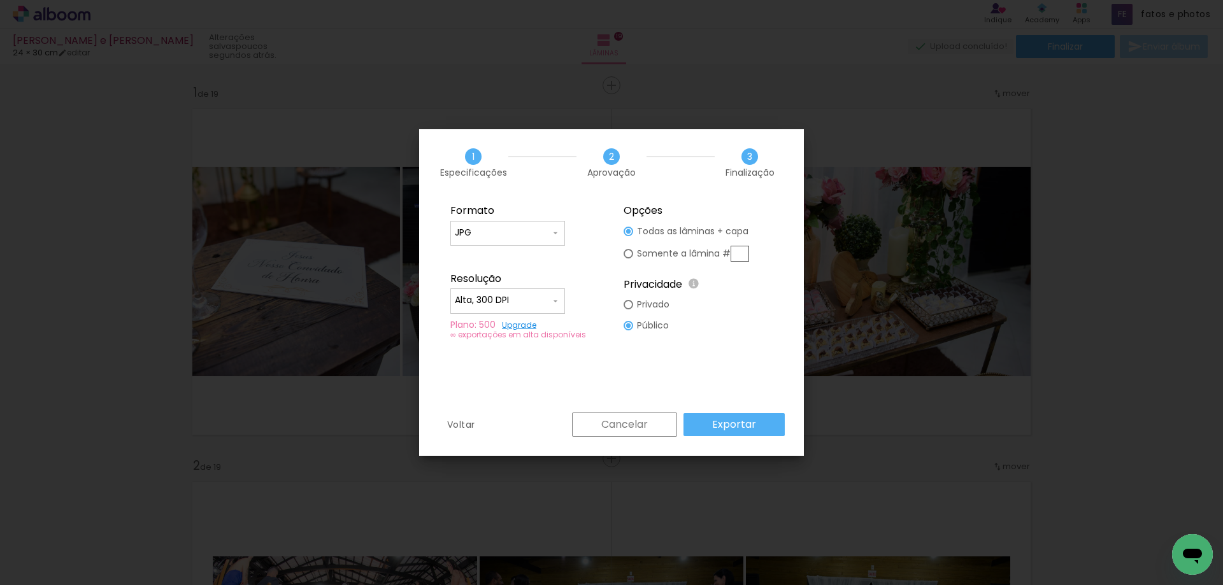
click at [0, 0] on slot "Exportar" at bounding box center [0, 0] width 0 height 0
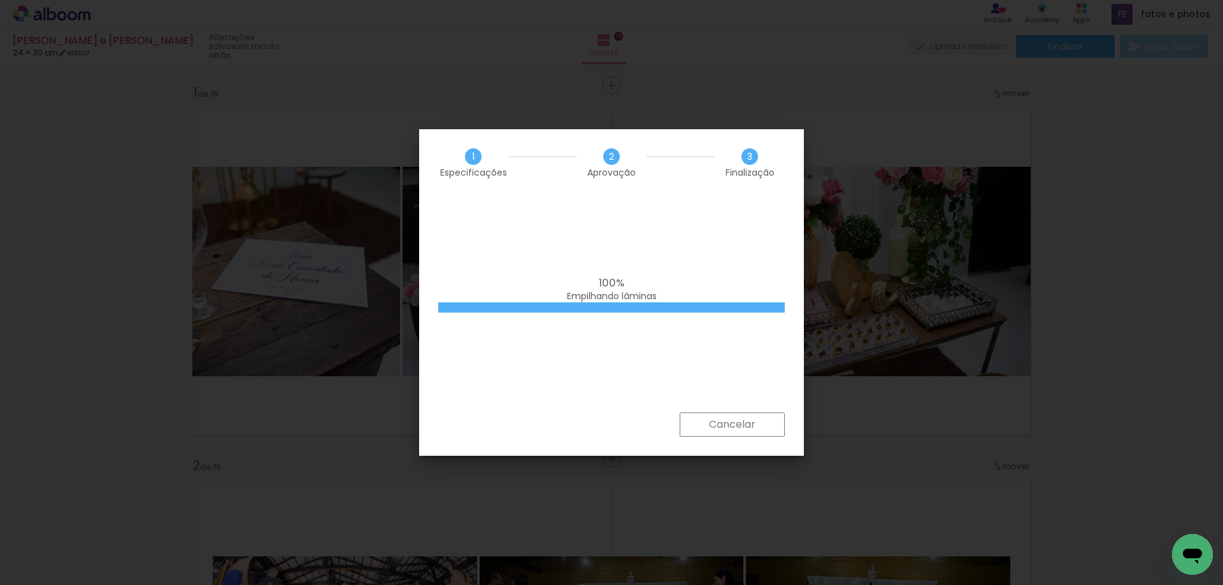
scroll to position [0, 2666]
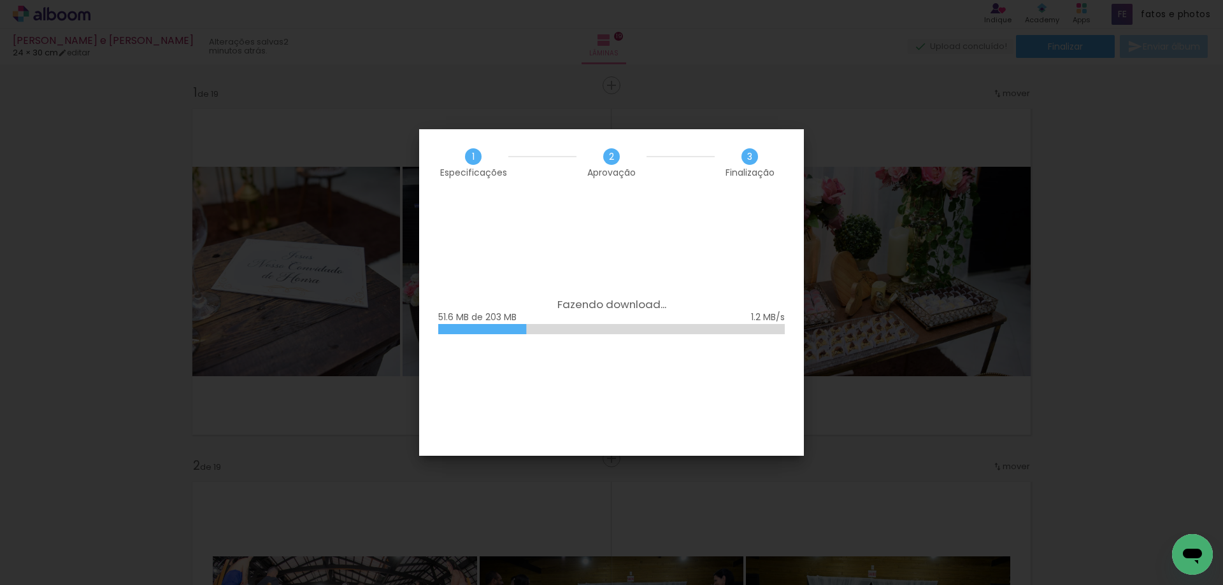
scroll to position [0, 2666]
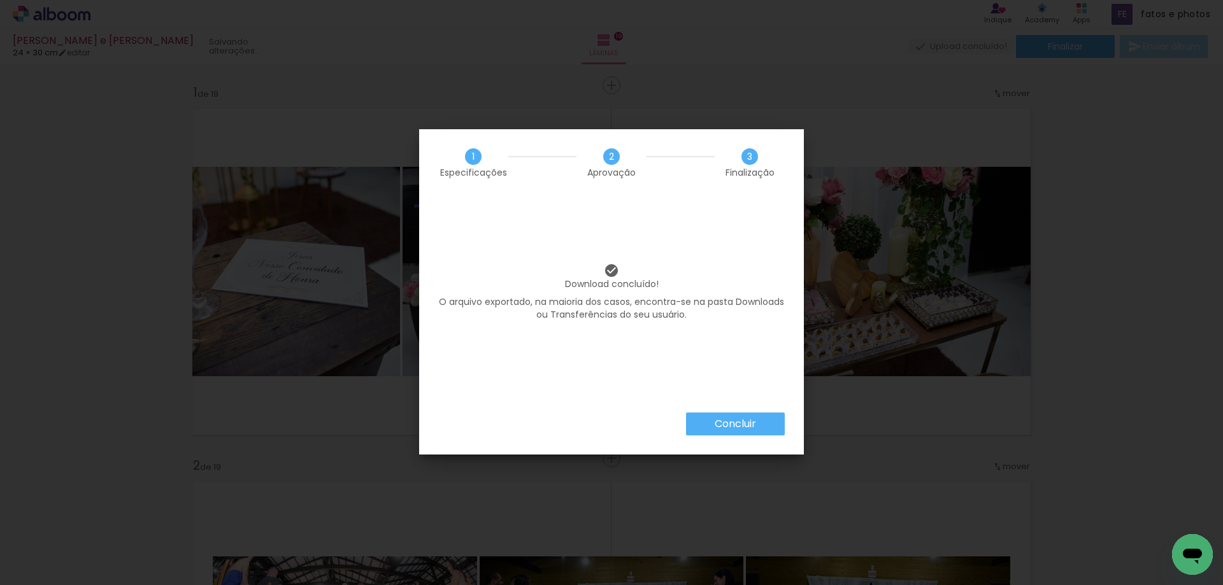
scroll to position [0, 2666]
click at [0, 0] on slot "Concluir" at bounding box center [0, 0] width 0 height 0
